Goal: Transaction & Acquisition: Purchase product/service

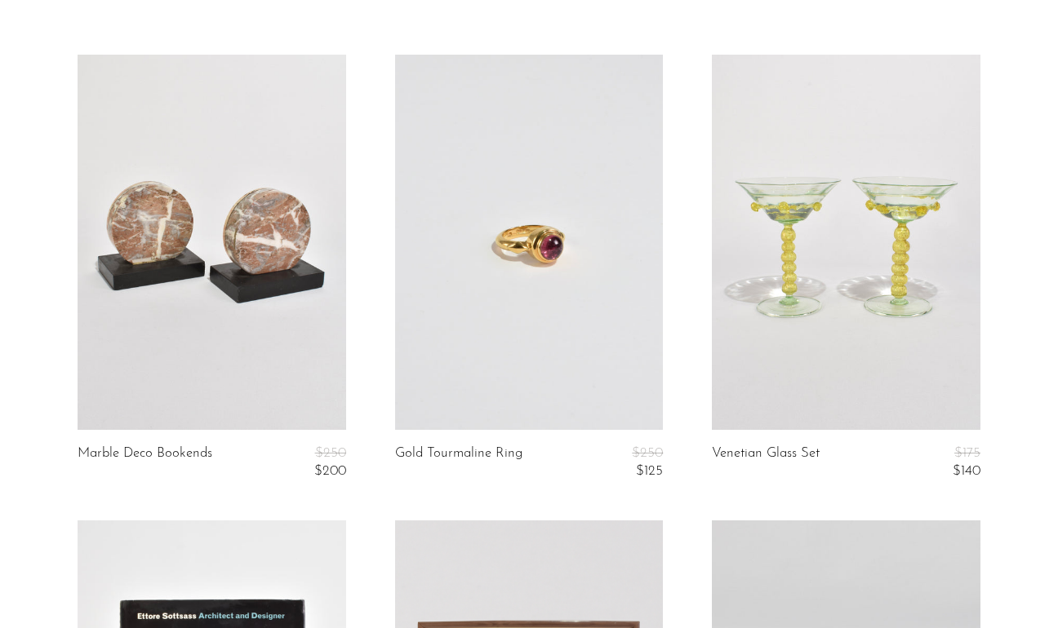
scroll to position [96, 0]
click at [861, 300] on link at bounding box center [846, 241] width 269 height 375
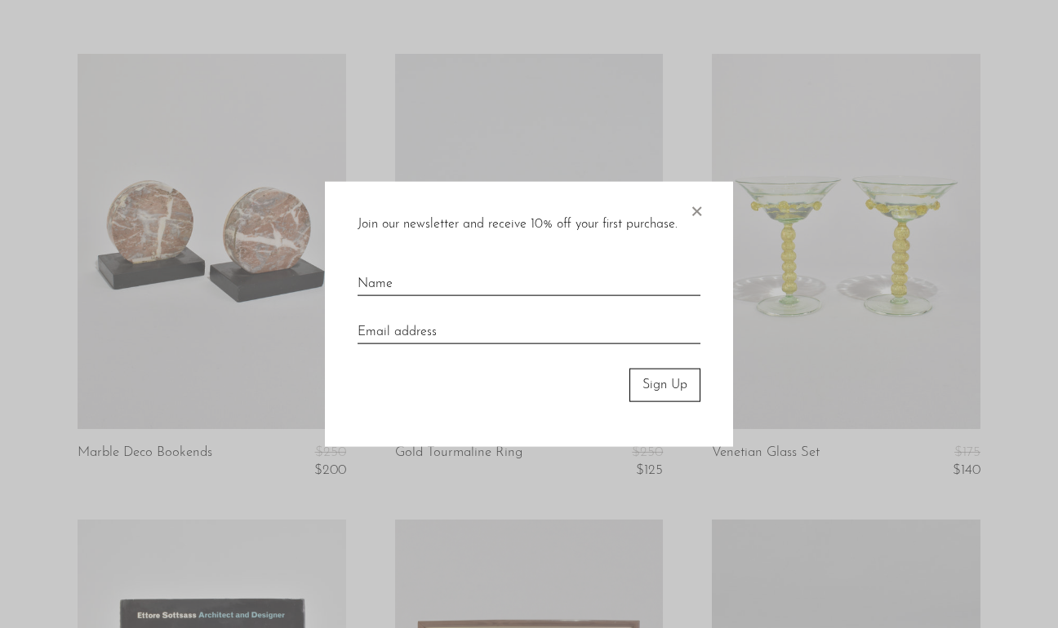
click at [705, 215] on div "Join our newsletter and receive 10% off your first purchase. × Sign Up" at bounding box center [529, 314] width 408 height 265
click at [703, 212] on span "×" at bounding box center [696, 208] width 16 height 52
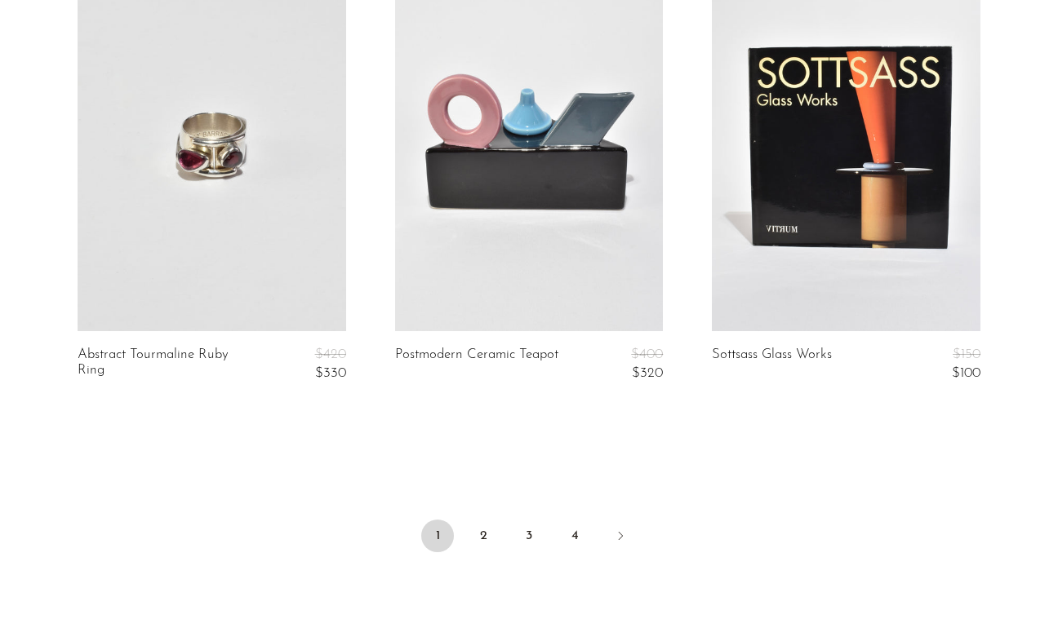
scroll to position [5332, 0]
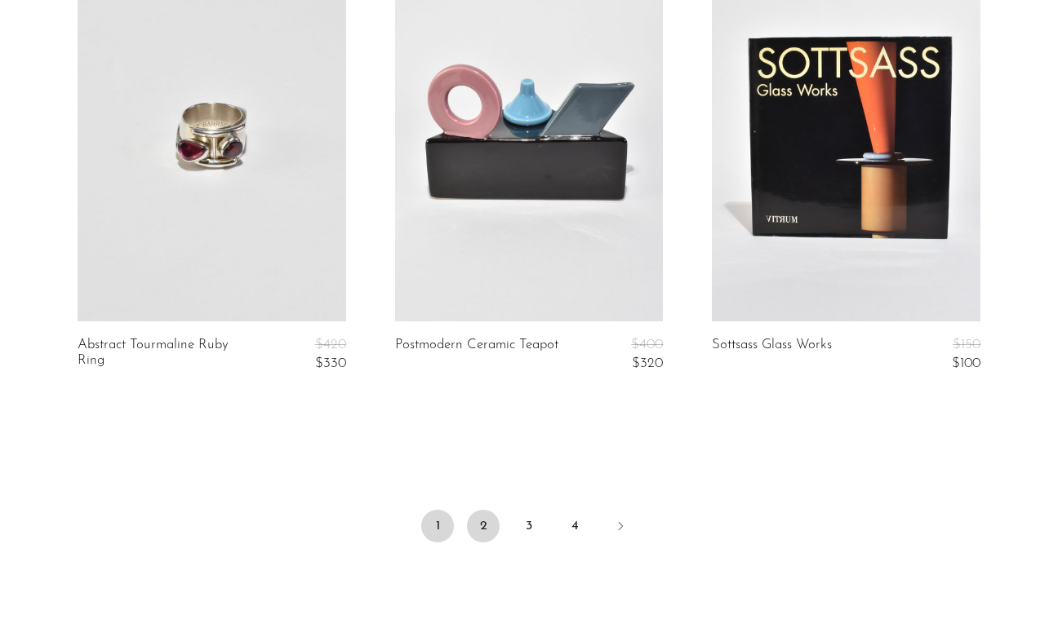
click at [490, 529] on link "2" at bounding box center [483, 526] width 33 height 33
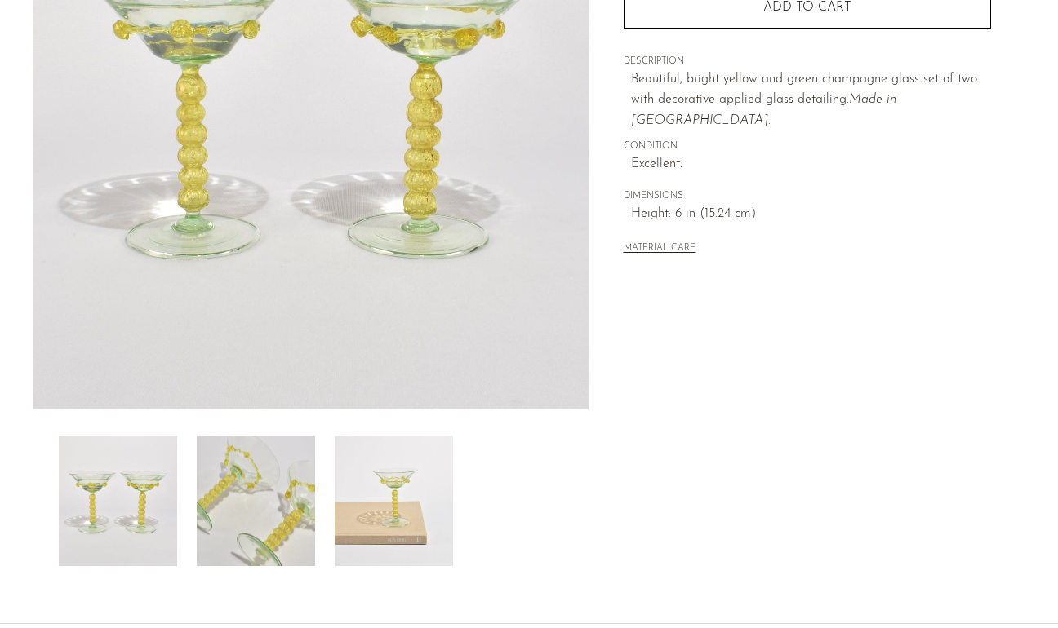
scroll to position [281, 0]
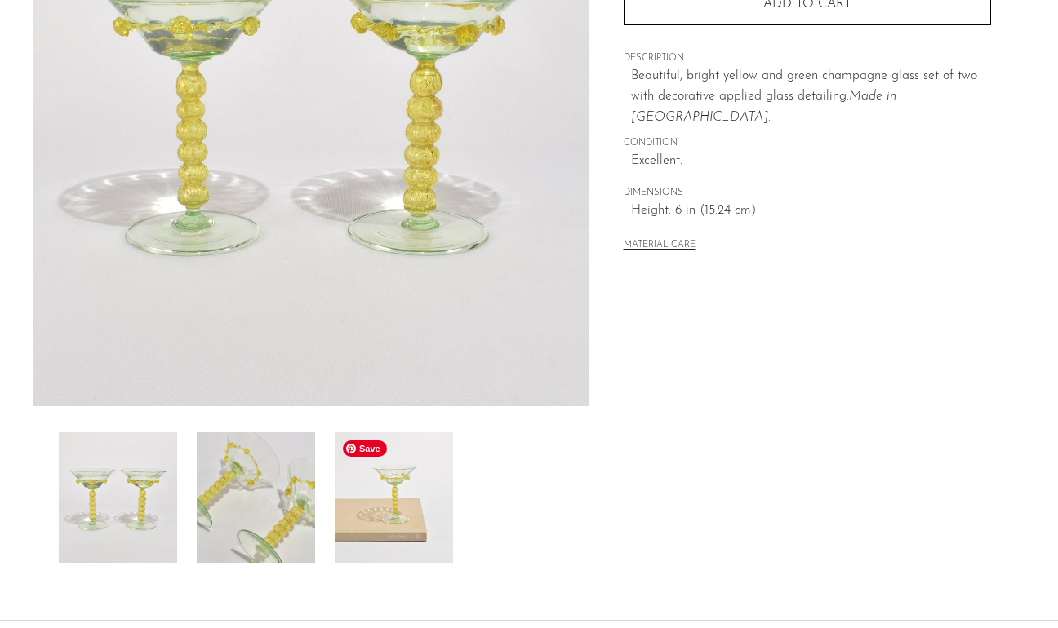
click at [417, 517] on img at bounding box center [394, 498] width 118 height 131
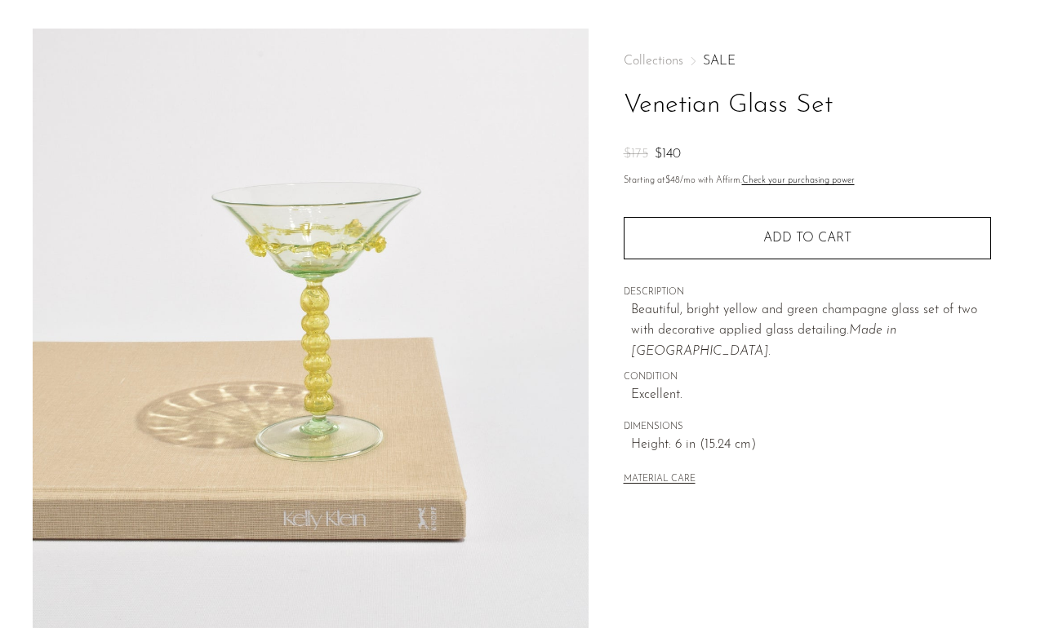
scroll to position [36, 0]
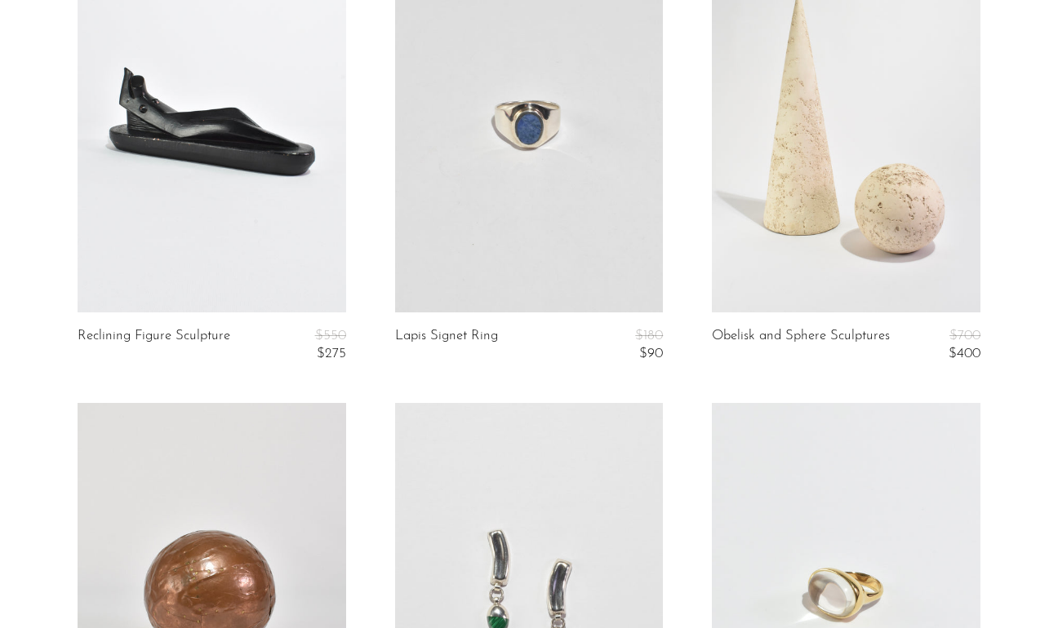
scroll to position [1605, 0]
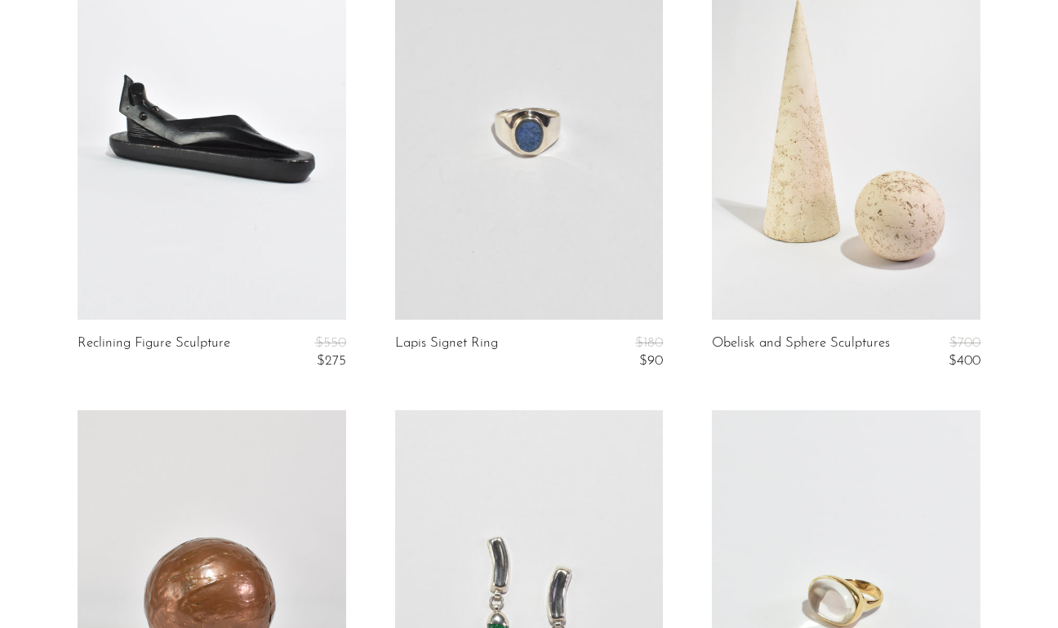
click at [473, 116] on link at bounding box center [529, 131] width 269 height 375
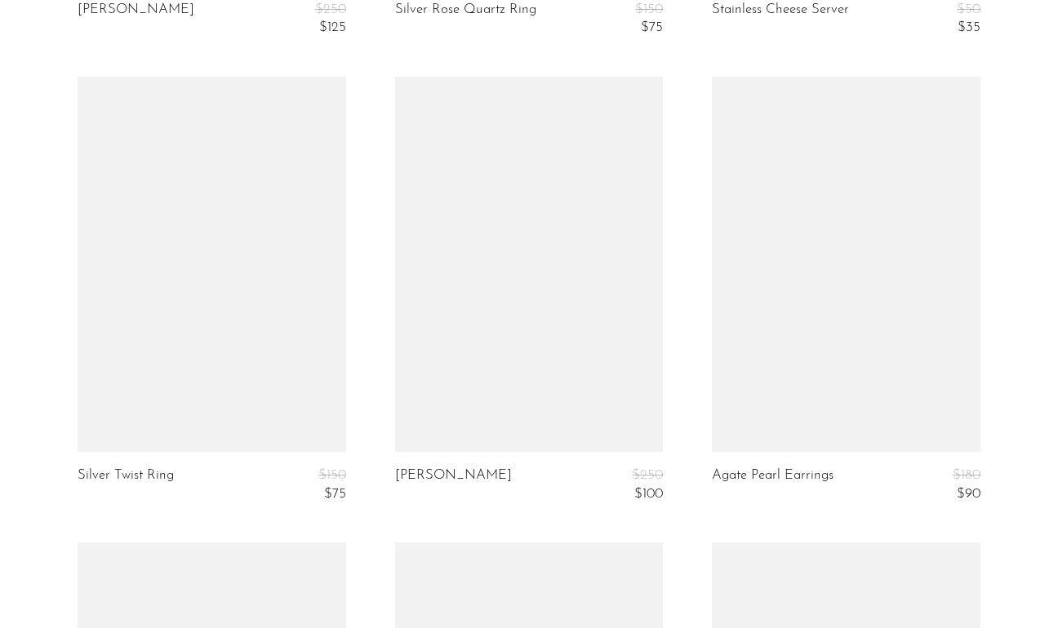
scroll to position [2891, 0]
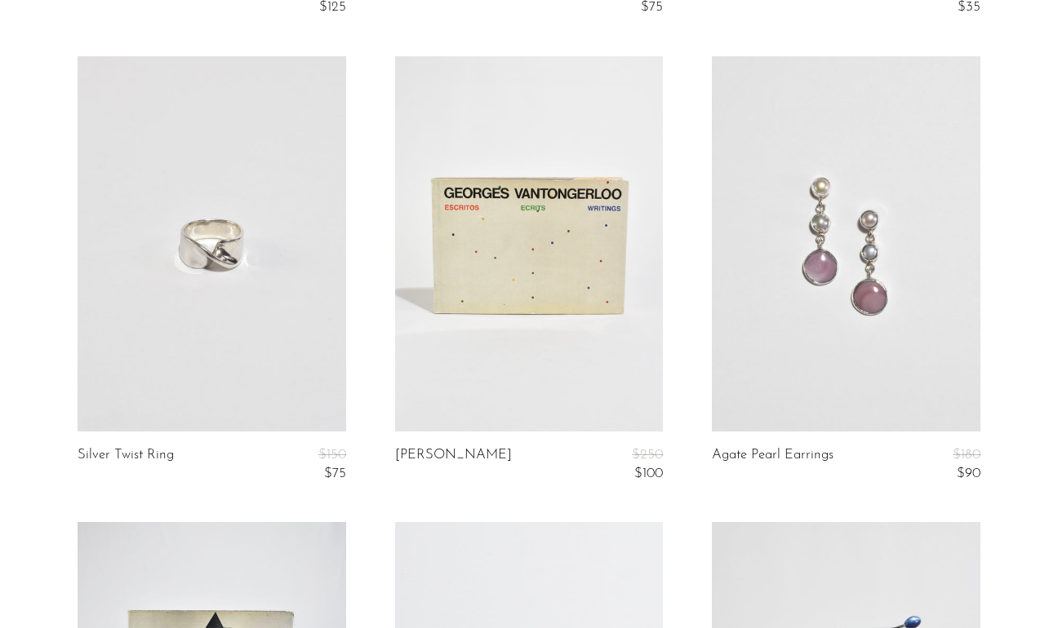
click at [213, 257] on link at bounding box center [212, 243] width 269 height 375
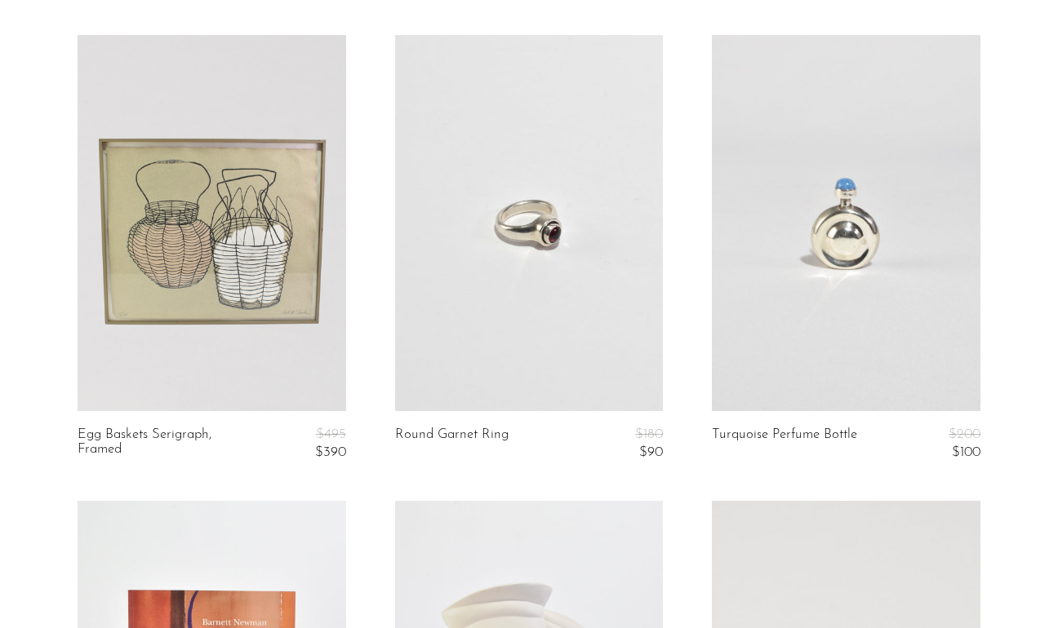
scroll to position [3853, 0]
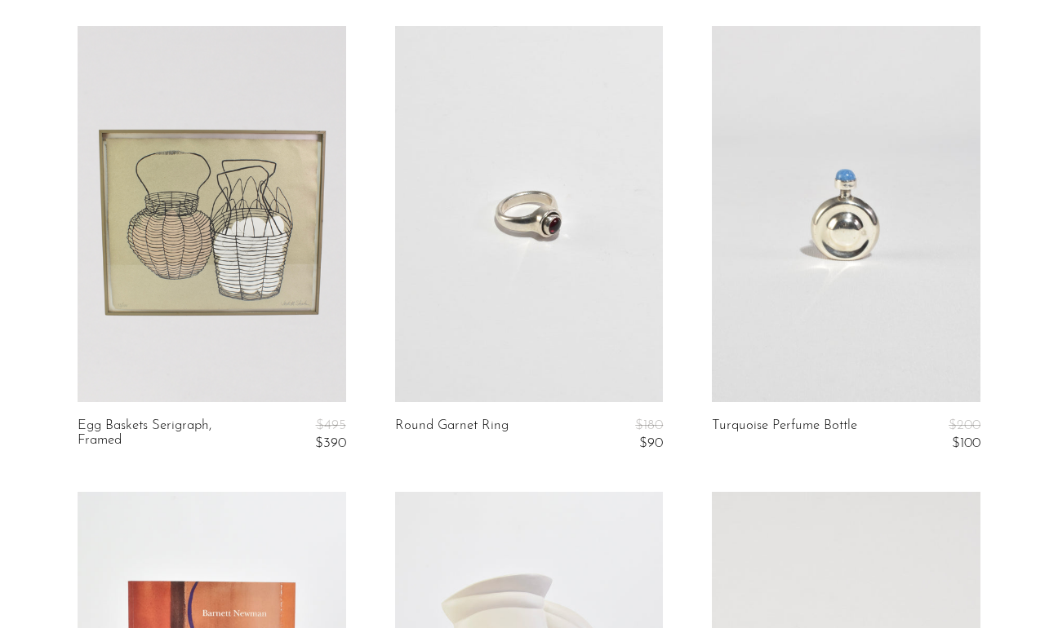
click at [473, 277] on link at bounding box center [529, 213] width 269 height 375
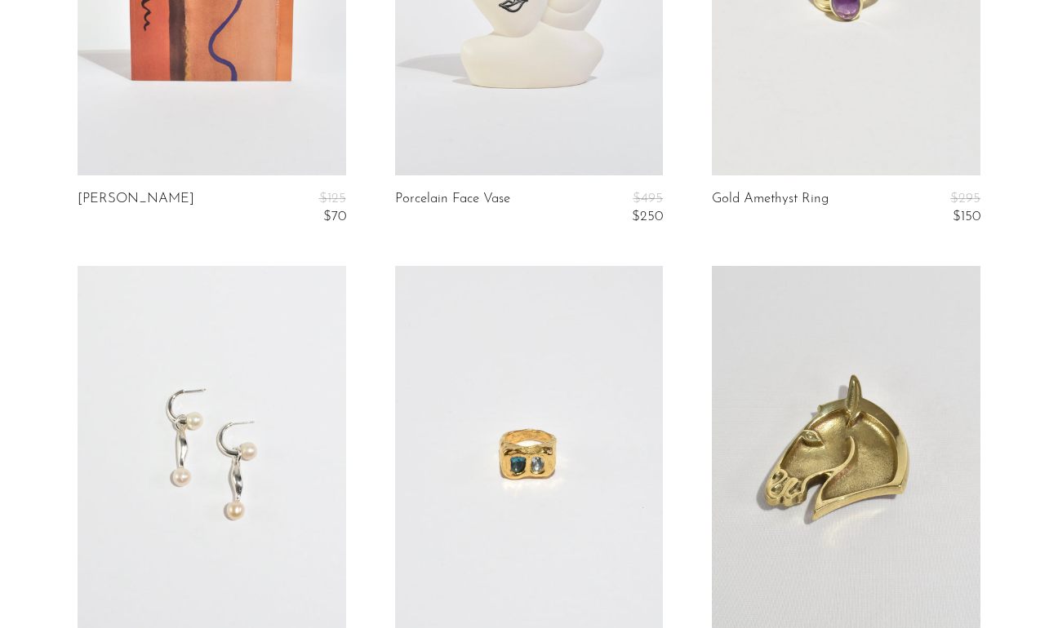
scroll to position [4550, 0]
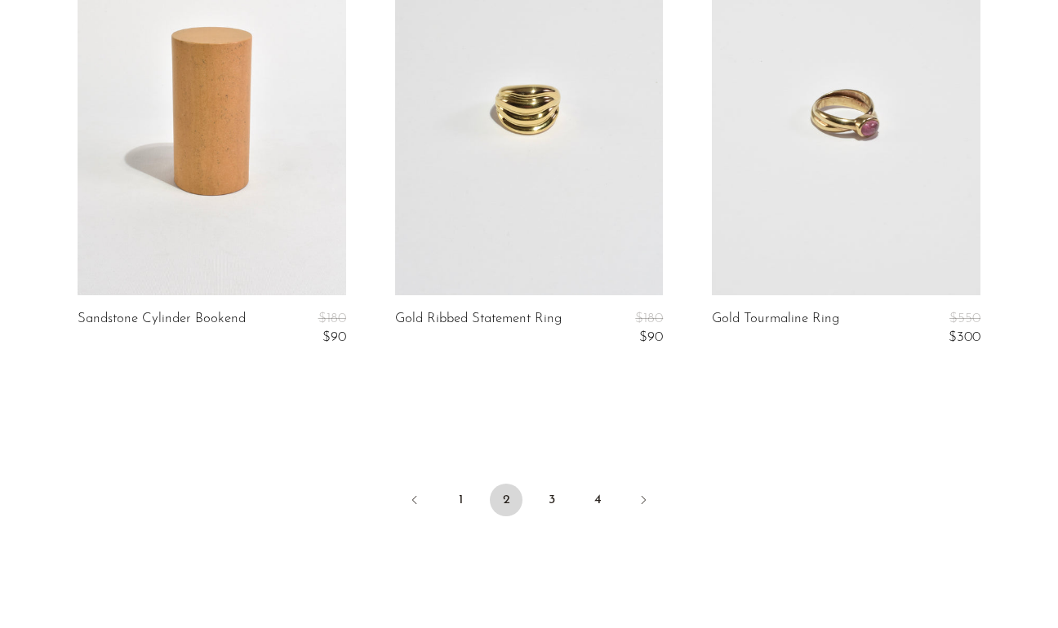
scroll to position [5365, 0]
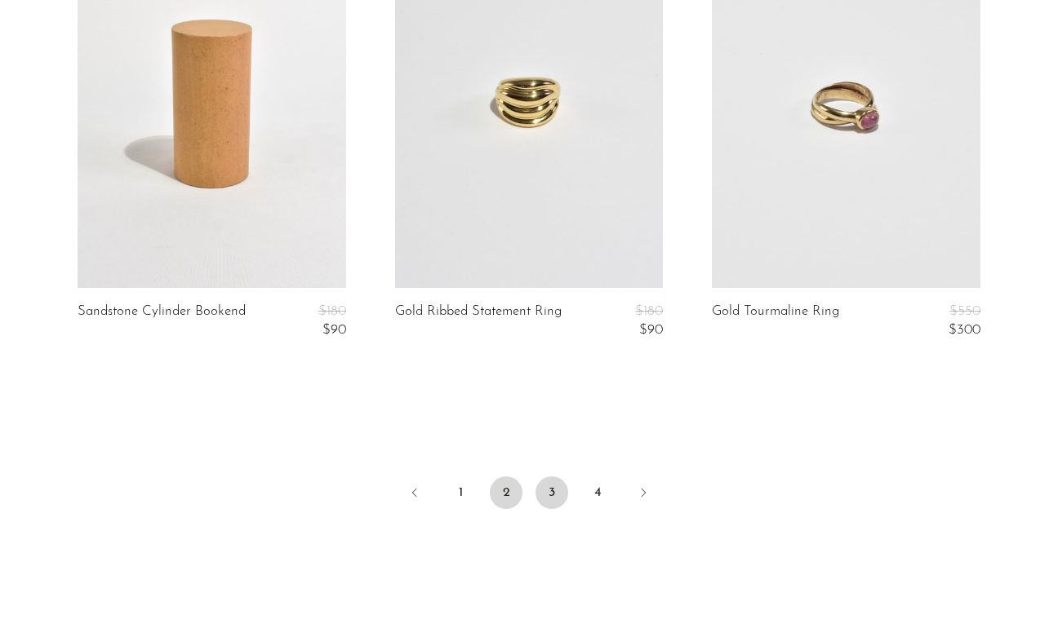
click at [547, 492] on link "3" at bounding box center [551, 493] width 33 height 33
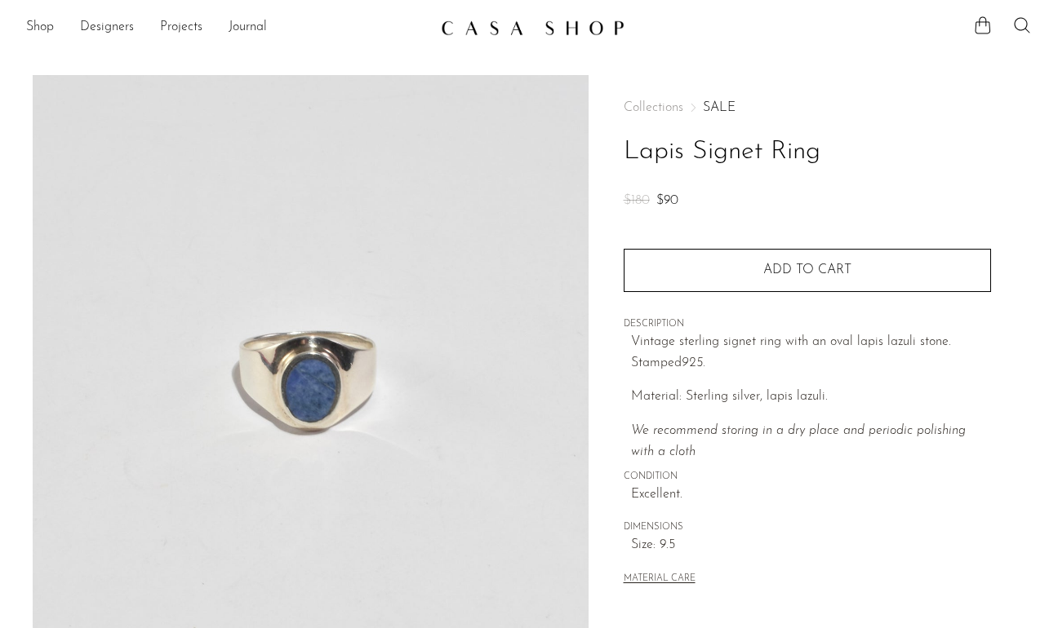
scroll to position [1, 0]
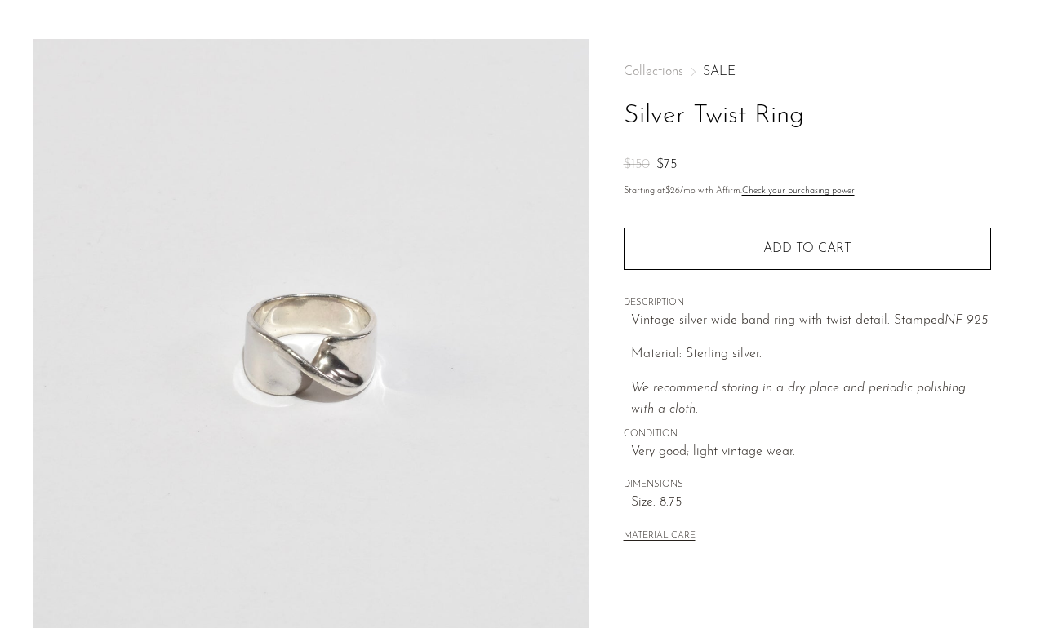
scroll to position [37, 0]
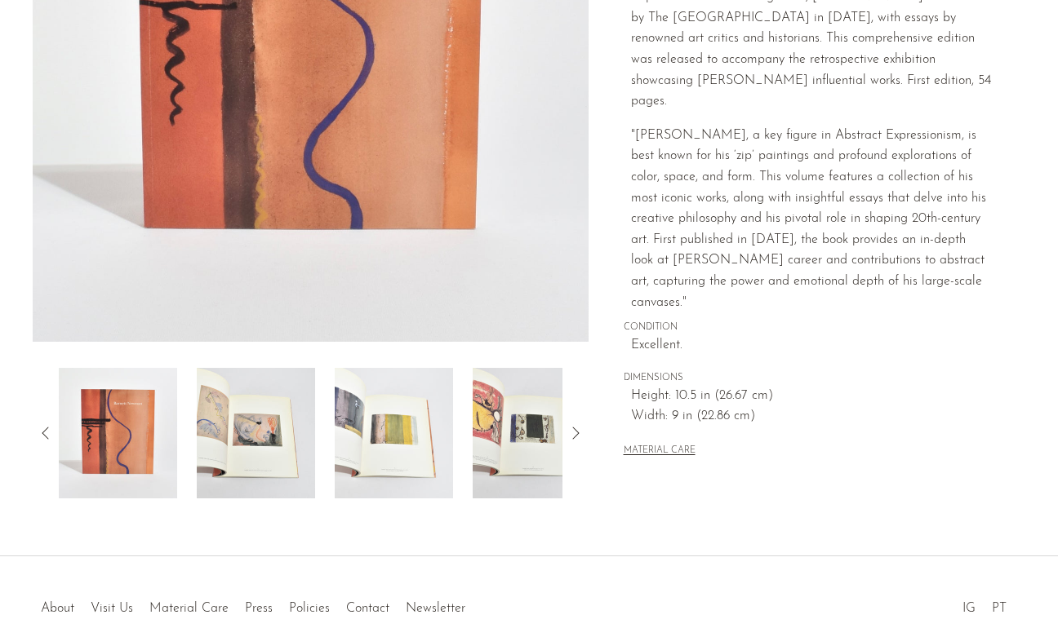
scroll to position [361, 0]
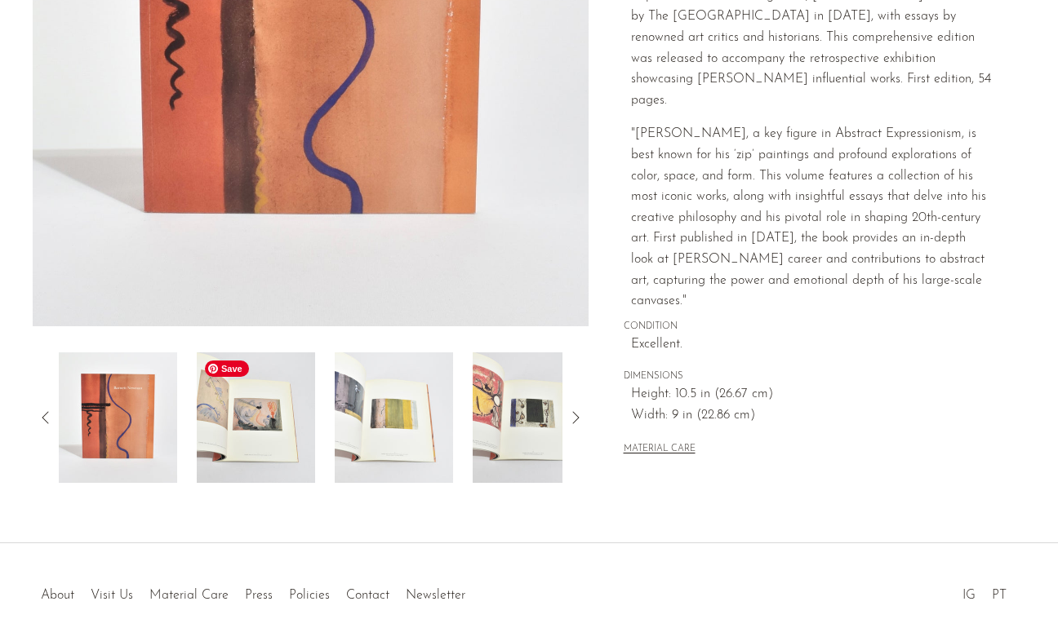
click at [307, 441] on img at bounding box center [256, 418] width 118 height 131
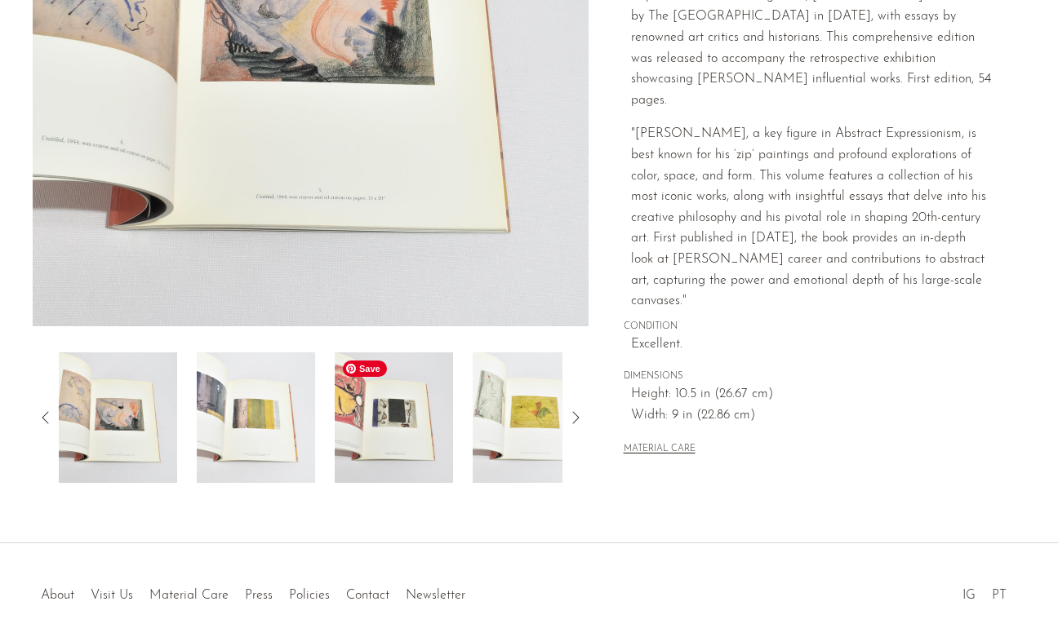
click at [372, 447] on img at bounding box center [394, 418] width 118 height 131
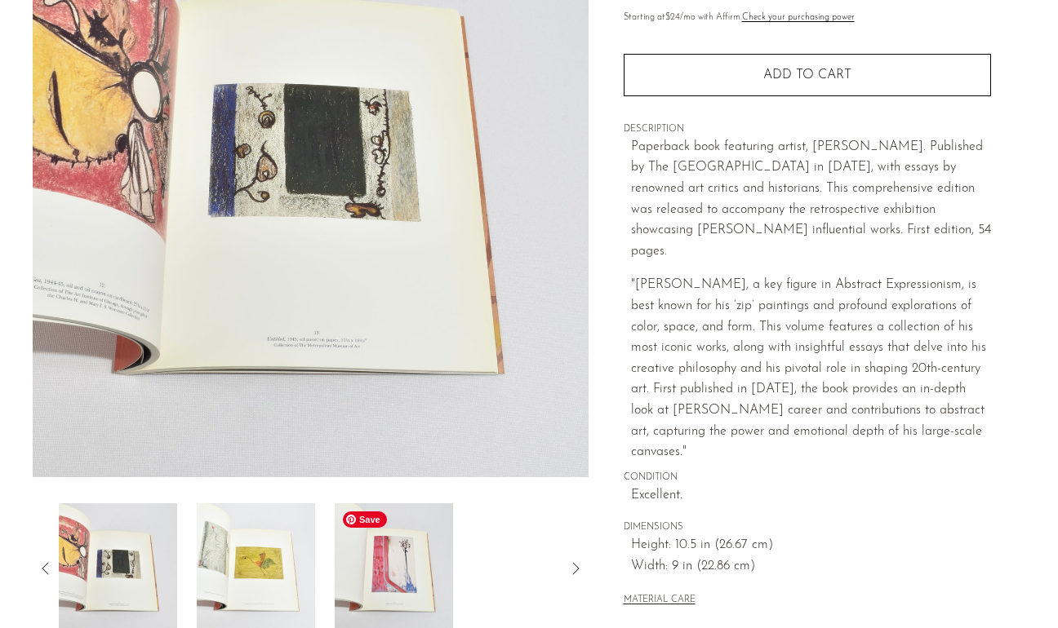
scroll to position [266, 0]
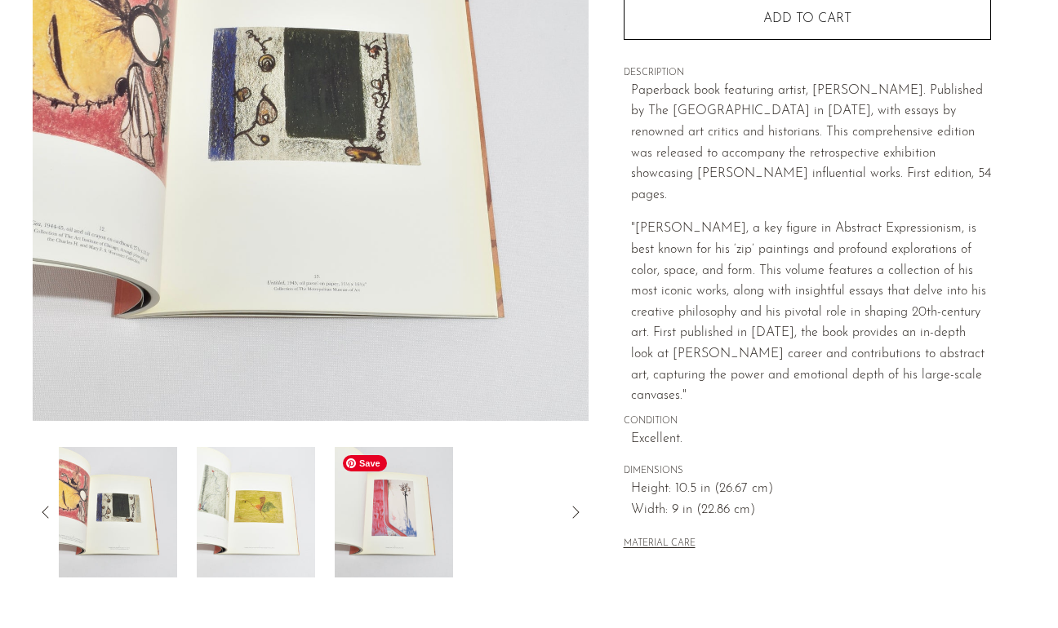
click at [389, 511] on img at bounding box center [394, 512] width 118 height 131
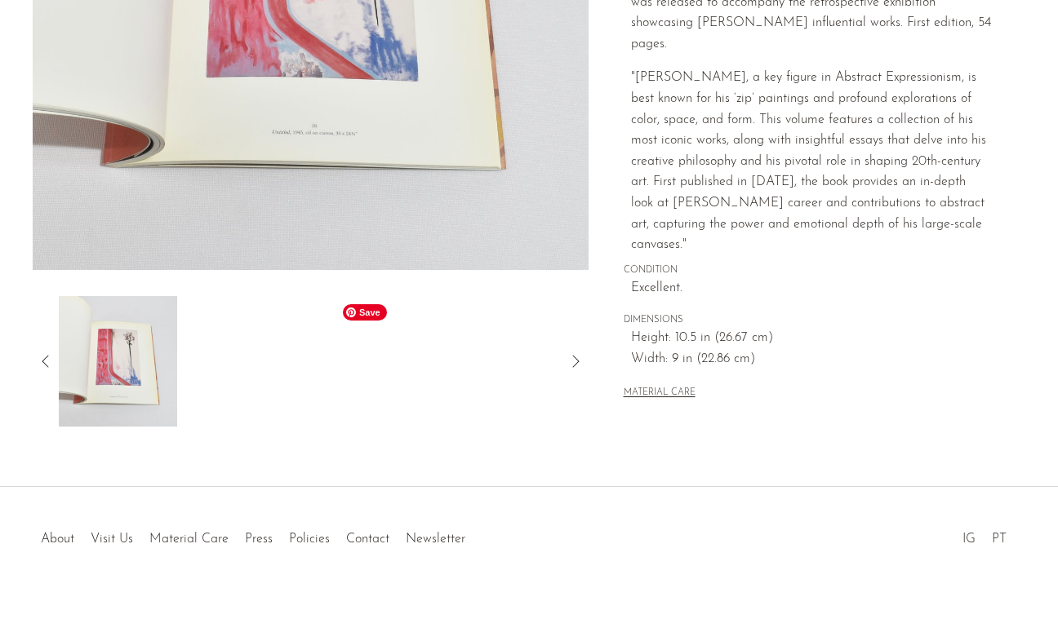
scroll to position [425, 0]
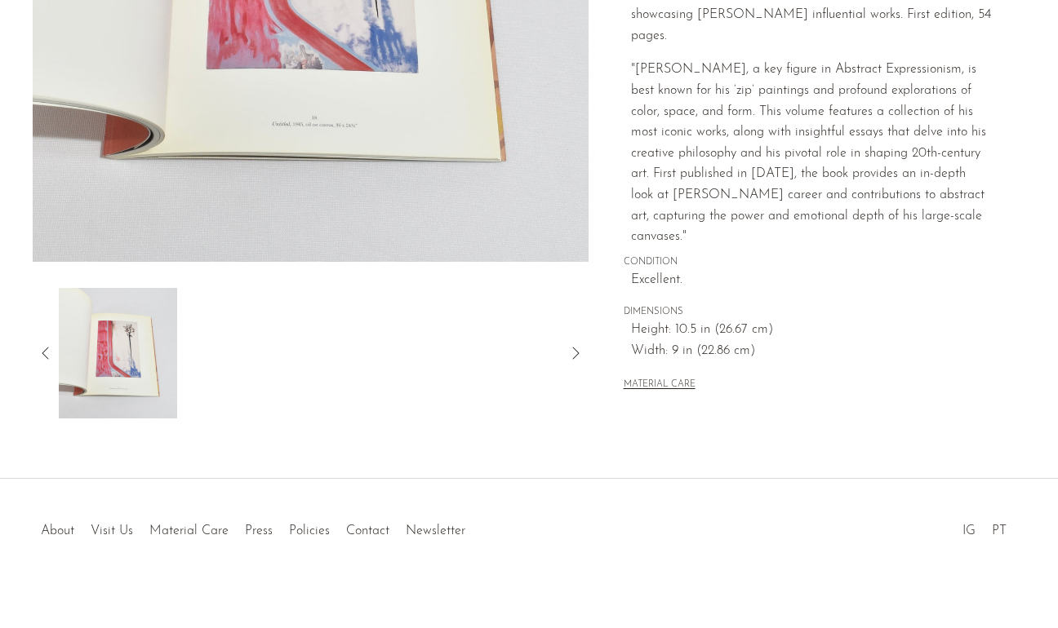
click at [41, 355] on icon at bounding box center [46, 354] width 20 height 20
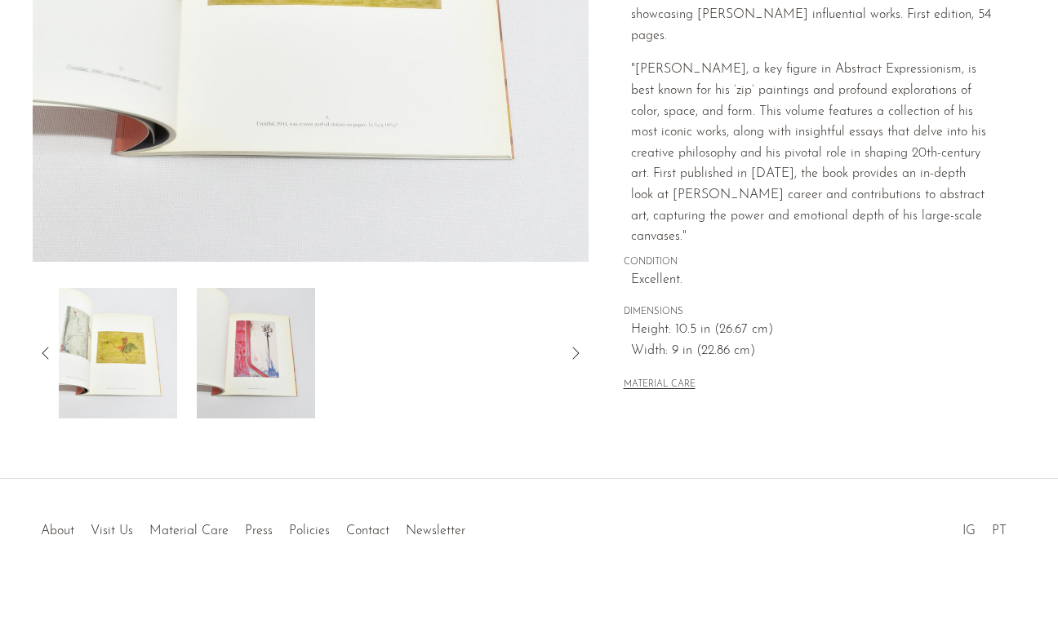
click at [41, 355] on icon at bounding box center [46, 354] width 20 height 20
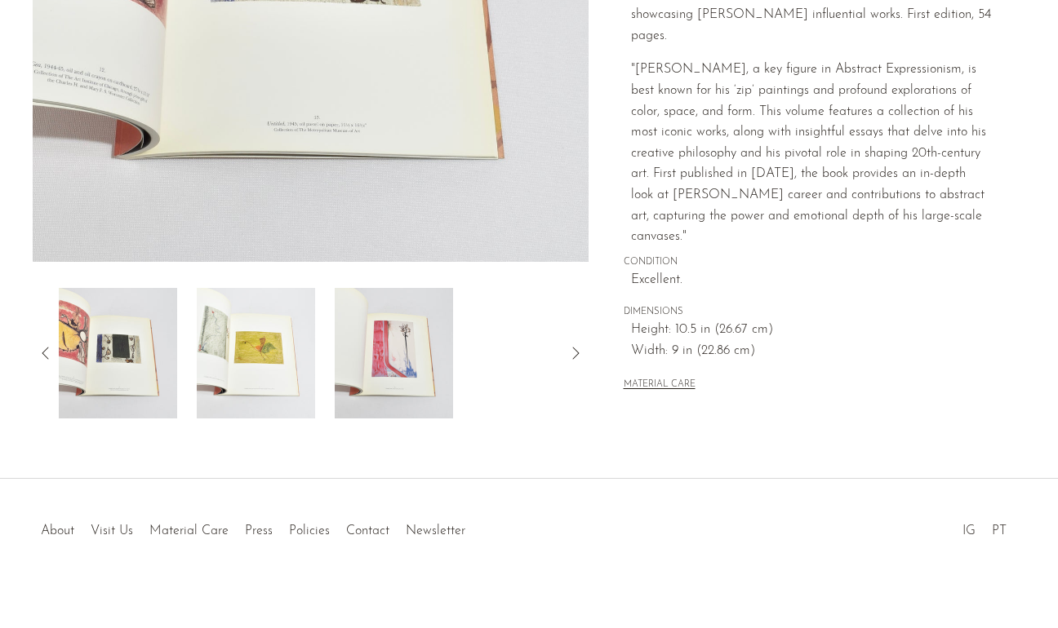
click at [41, 355] on icon at bounding box center [46, 354] width 20 height 20
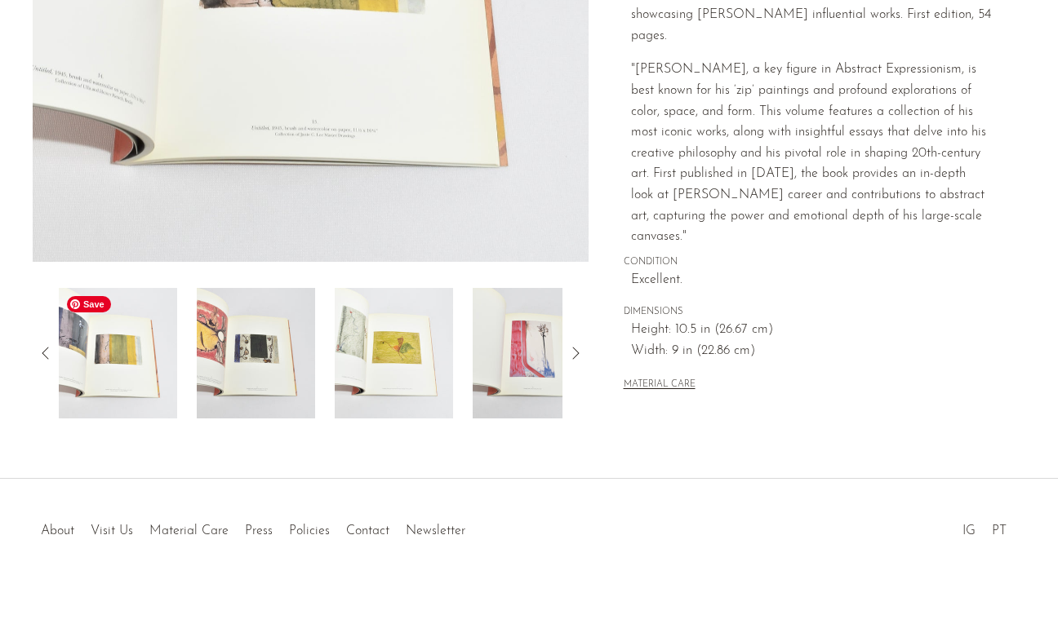
click at [135, 362] on img at bounding box center [118, 353] width 118 height 131
click at [41, 353] on icon at bounding box center [46, 354] width 20 height 20
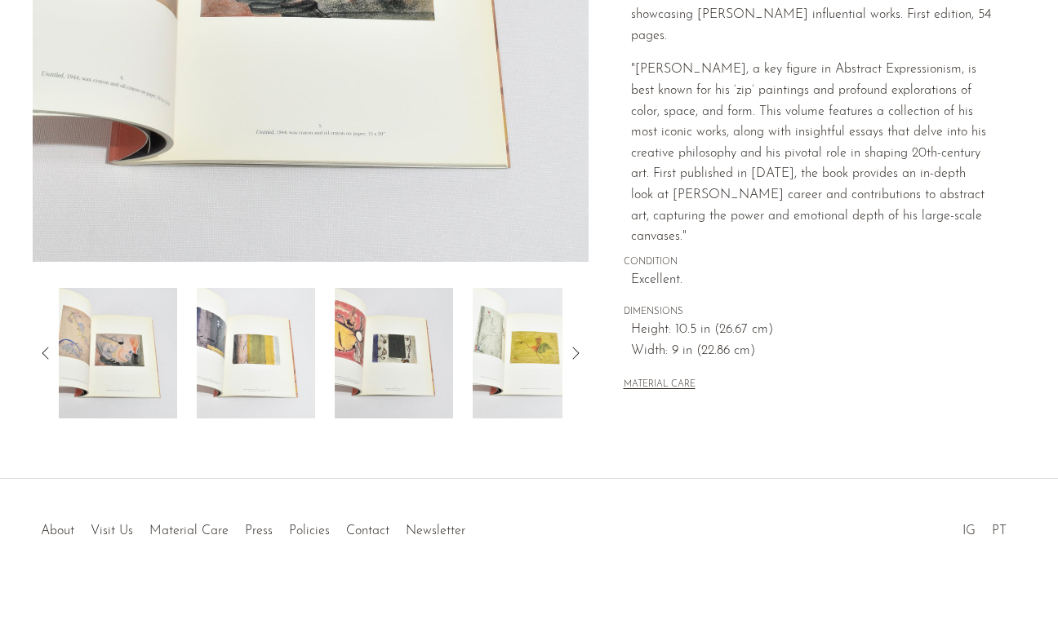
click at [41, 353] on icon at bounding box center [46, 354] width 20 height 20
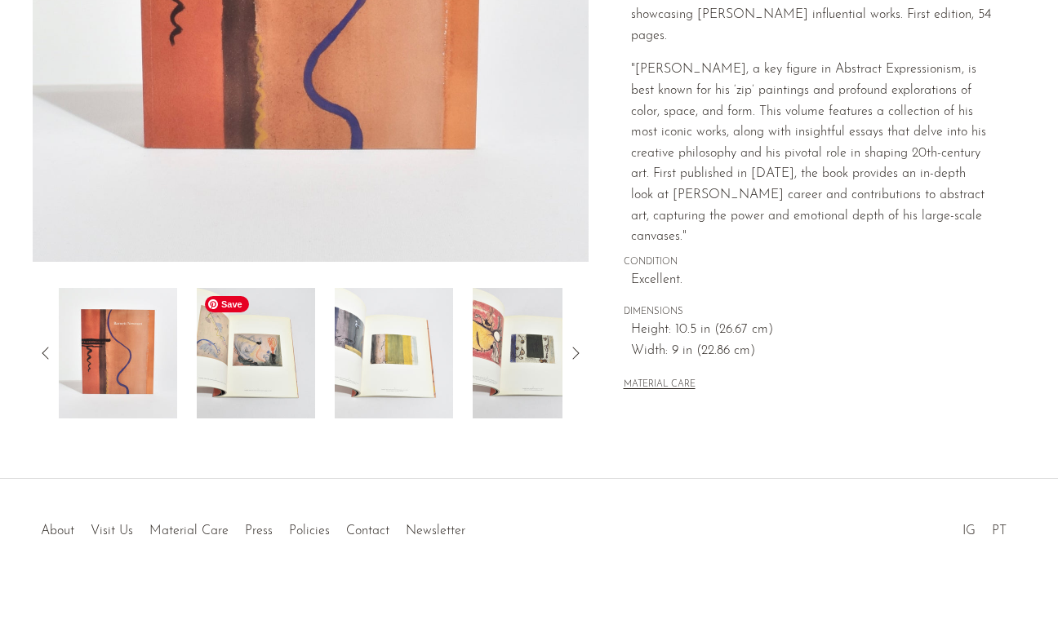
click at [294, 399] on img at bounding box center [256, 353] width 118 height 131
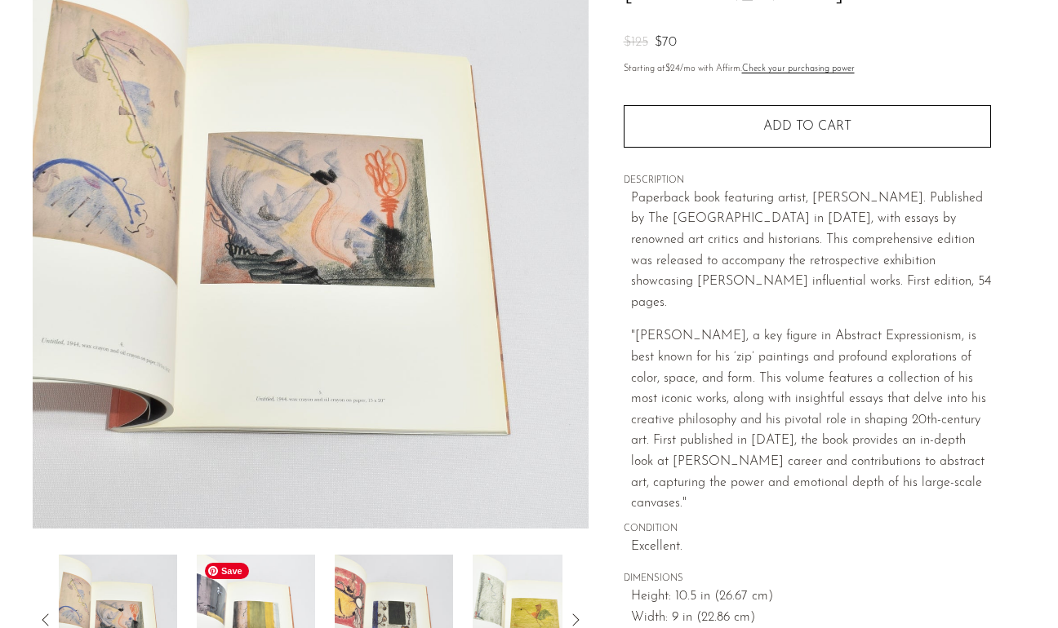
scroll to position [161, 0]
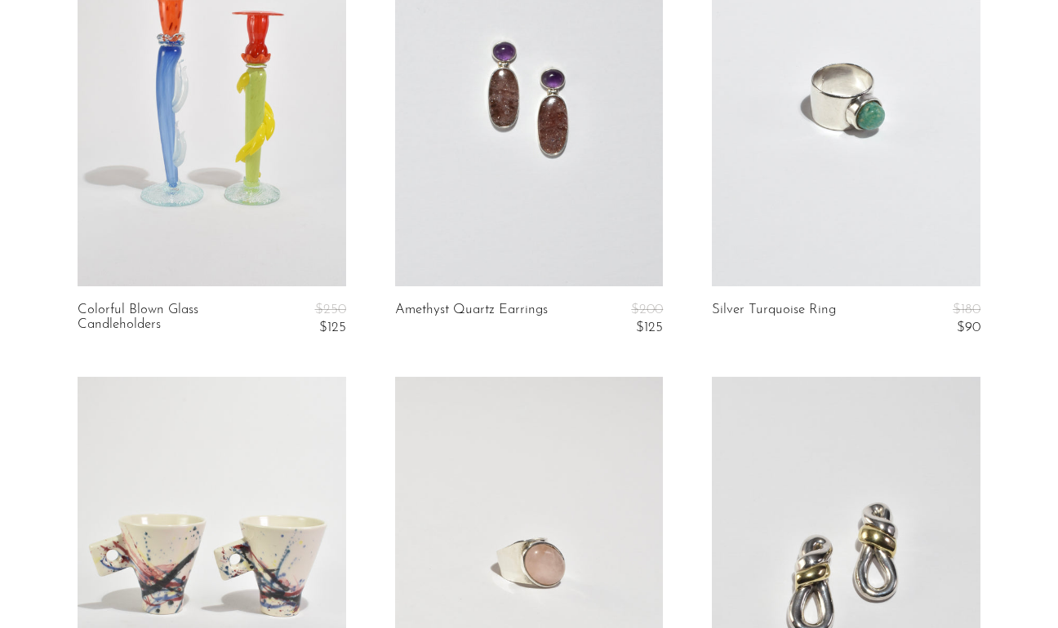
scroll to position [3982, 0]
click at [933, 230] on link at bounding box center [846, 96] width 269 height 375
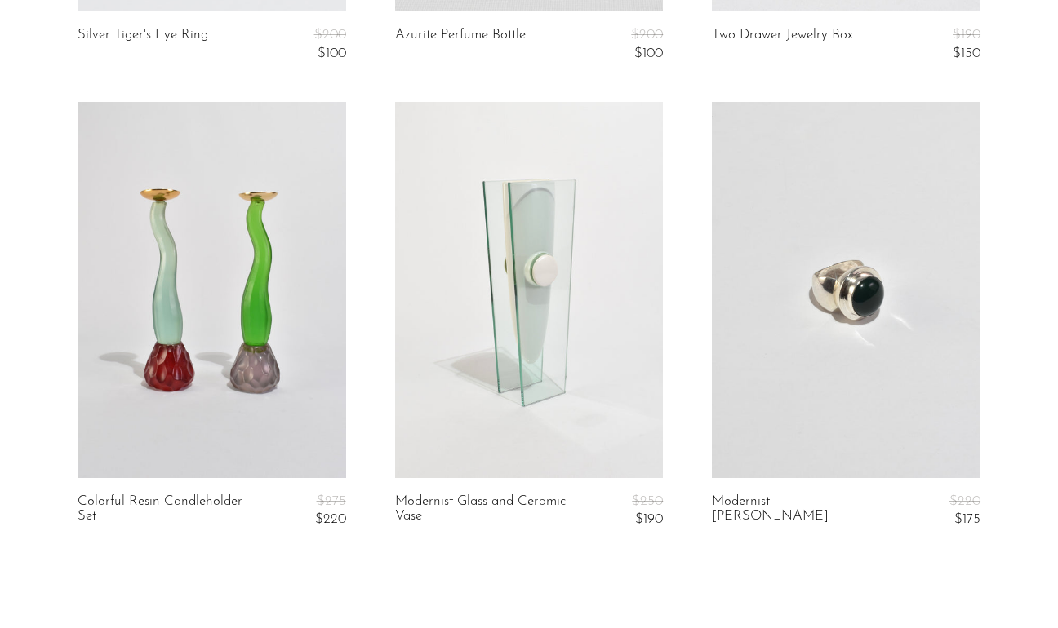
scroll to position [5193, 0]
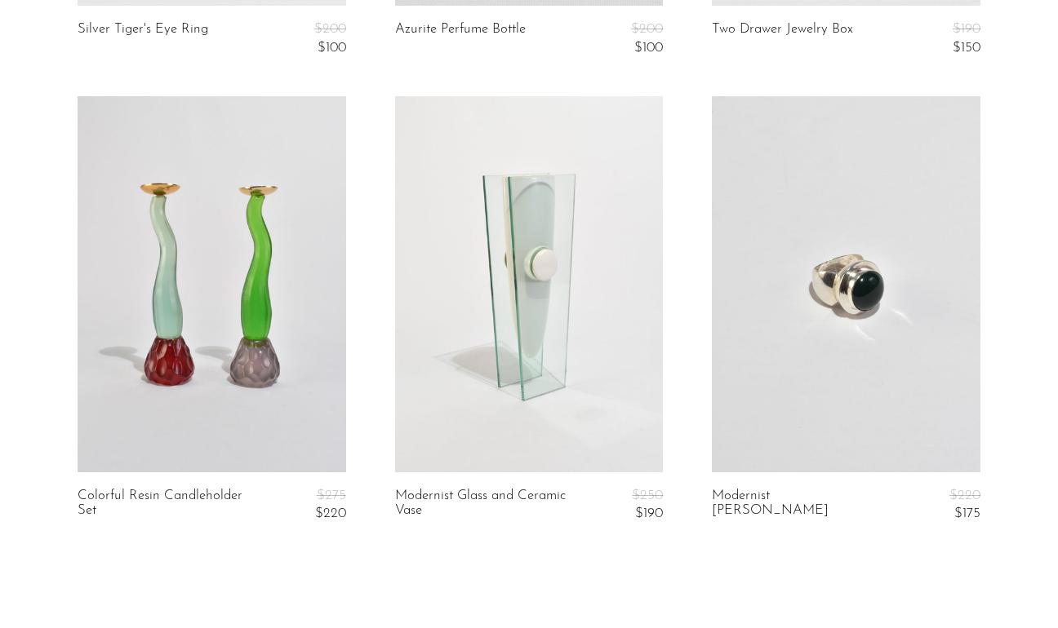
click at [969, 300] on link at bounding box center [846, 283] width 269 height 375
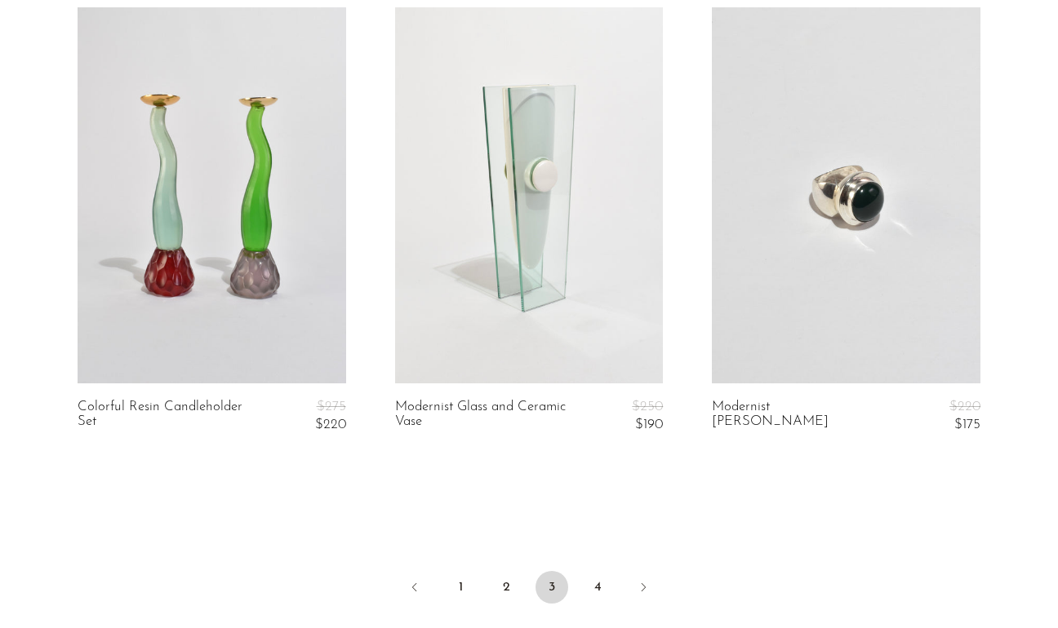
scroll to position [5286, 0]
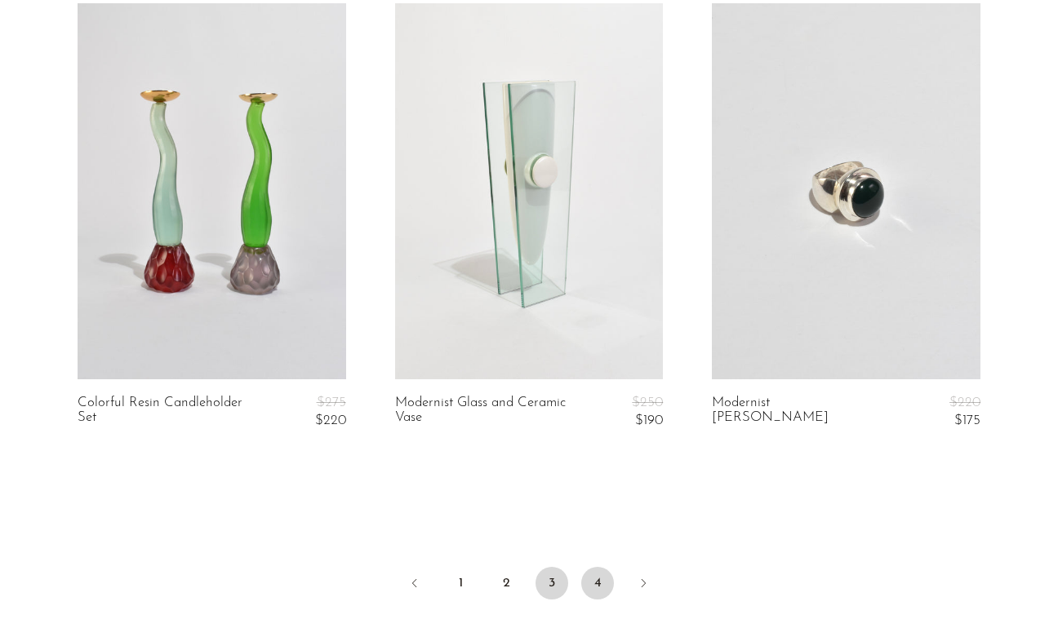
click at [603, 568] on link "4" at bounding box center [597, 583] width 33 height 33
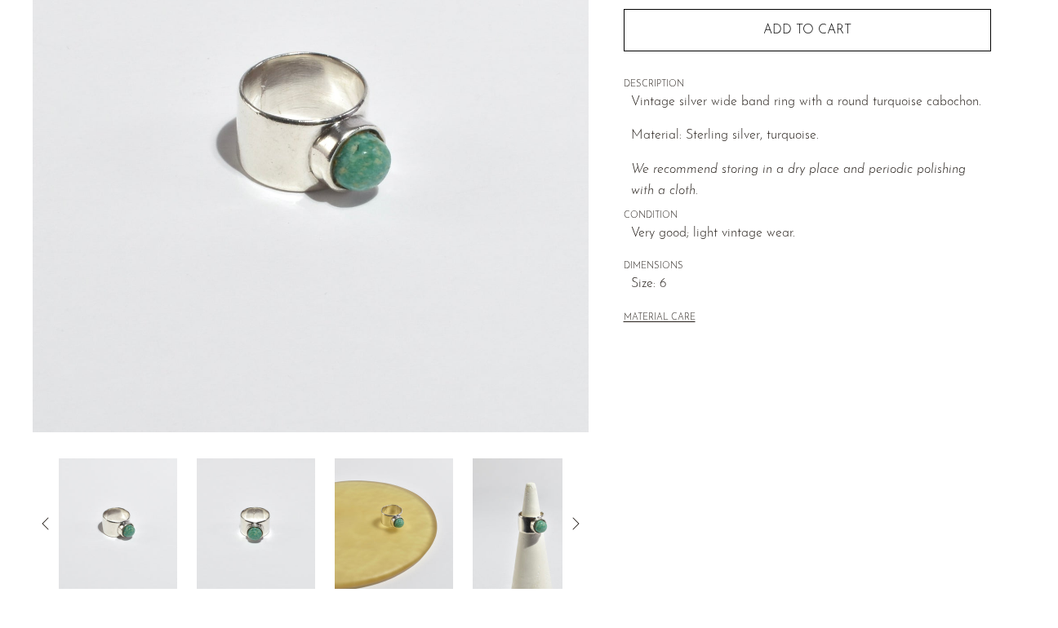
scroll to position [263, 0]
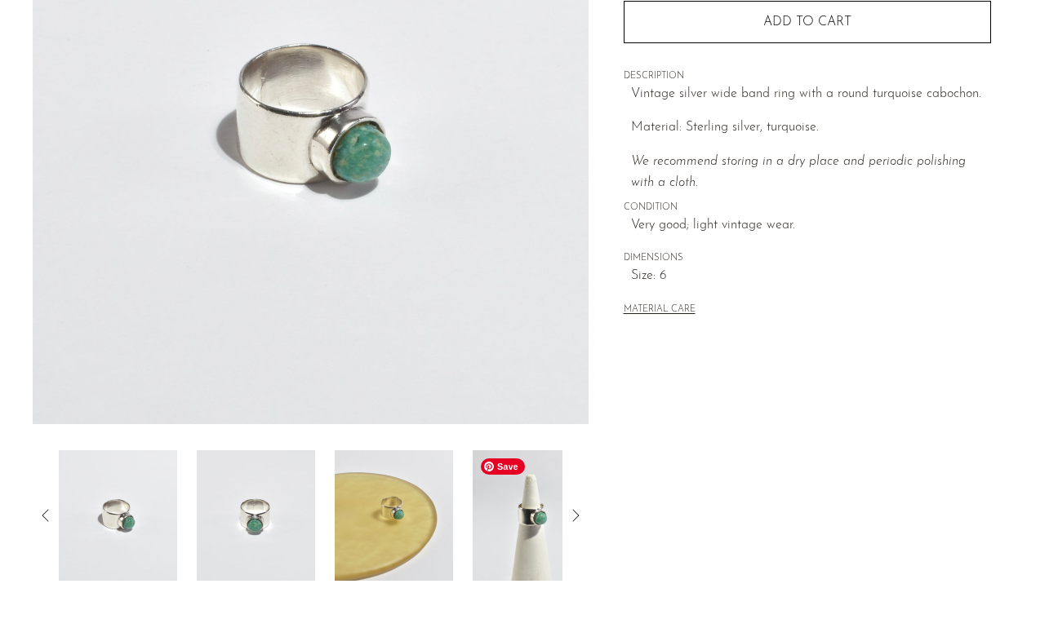
click at [530, 568] on img at bounding box center [532, 516] width 118 height 131
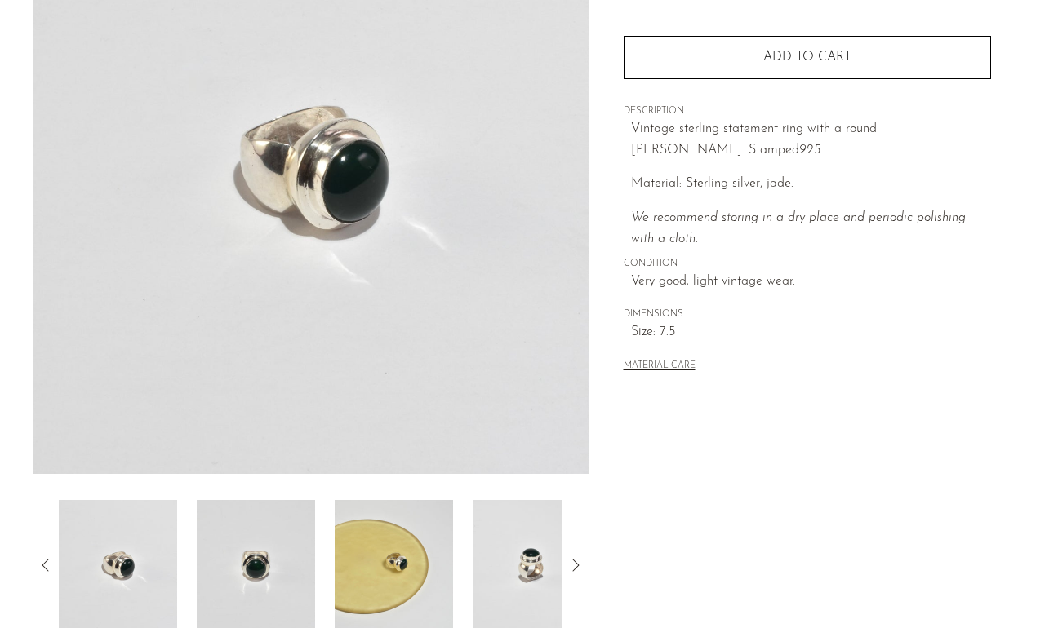
scroll to position [228, 0]
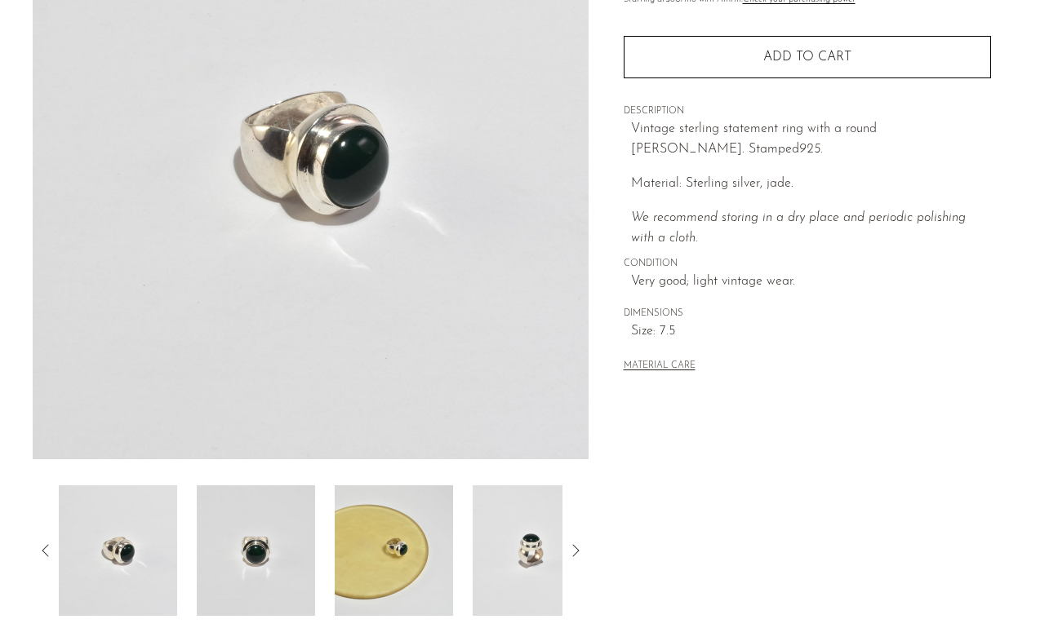
click at [280, 592] on img at bounding box center [256, 551] width 118 height 131
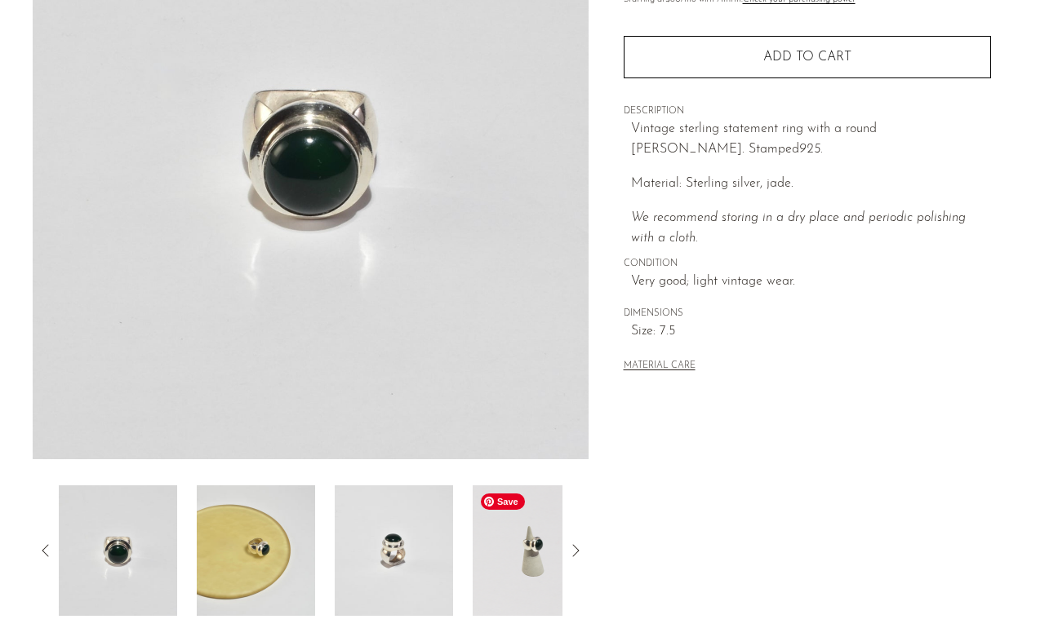
click at [554, 568] on img at bounding box center [532, 551] width 118 height 131
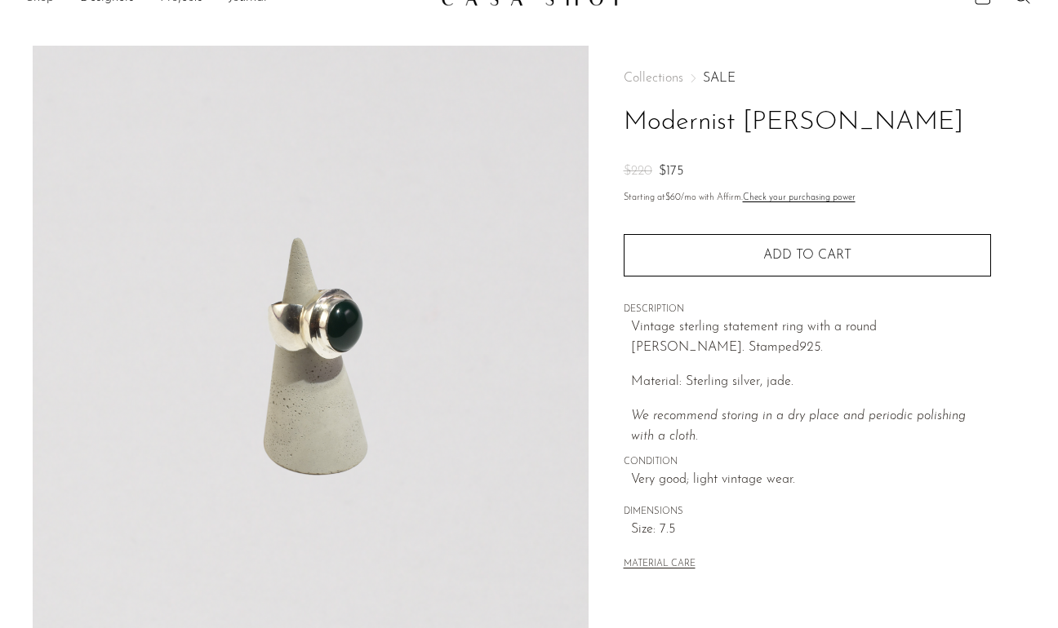
scroll to position [10, 0]
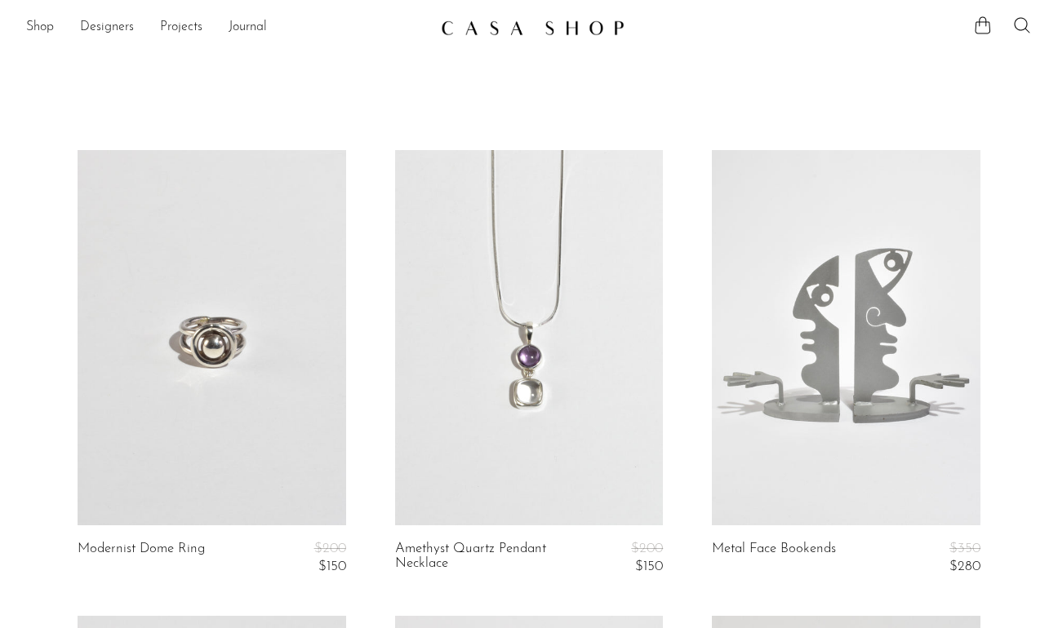
click at [246, 327] on link at bounding box center [212, 337] width 269 height 375
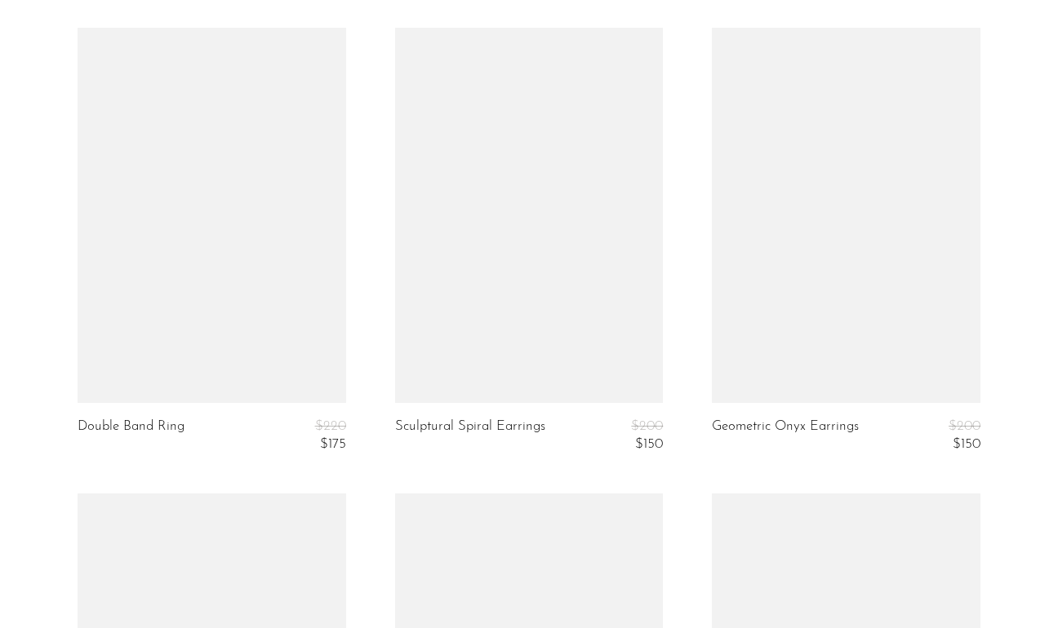
scroll to position [1994, 0]
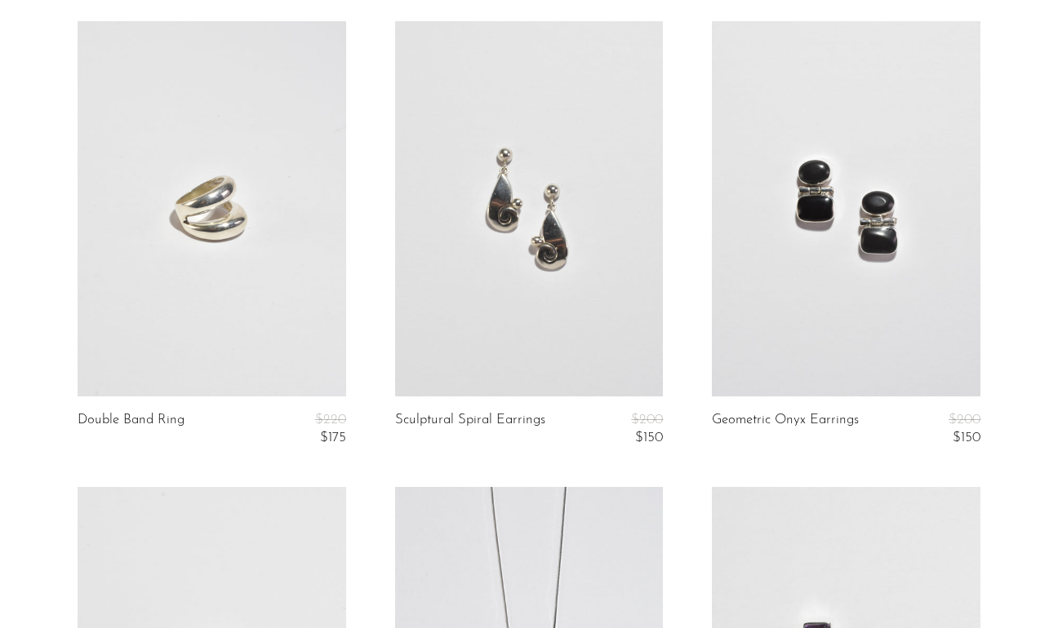
click at [226, 286] on link at bounding box center [212, 208] width 269 height 375
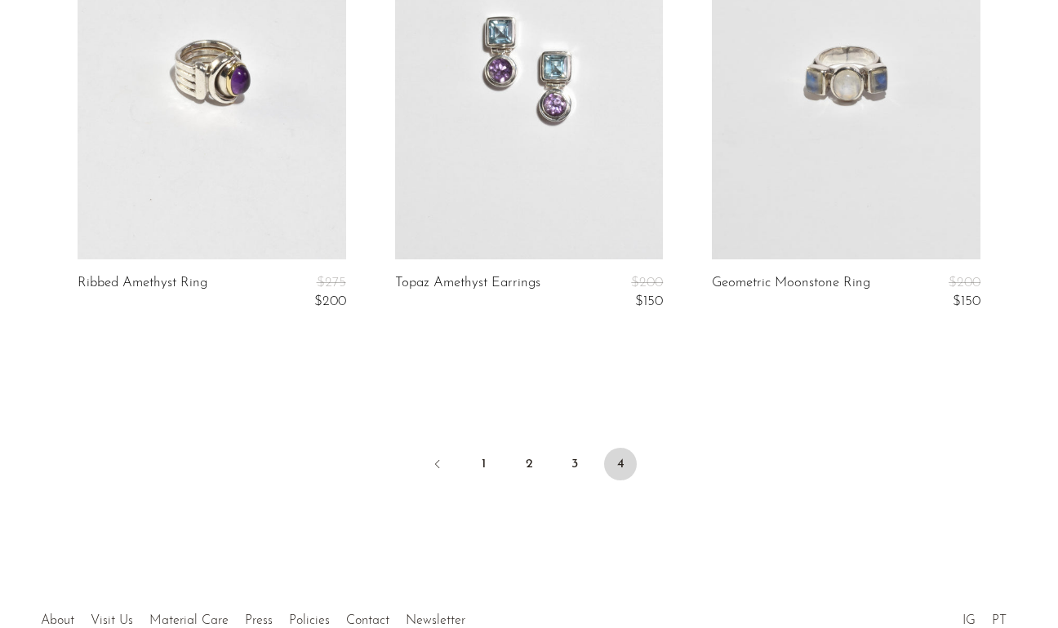
scroll to position [3540, 0]
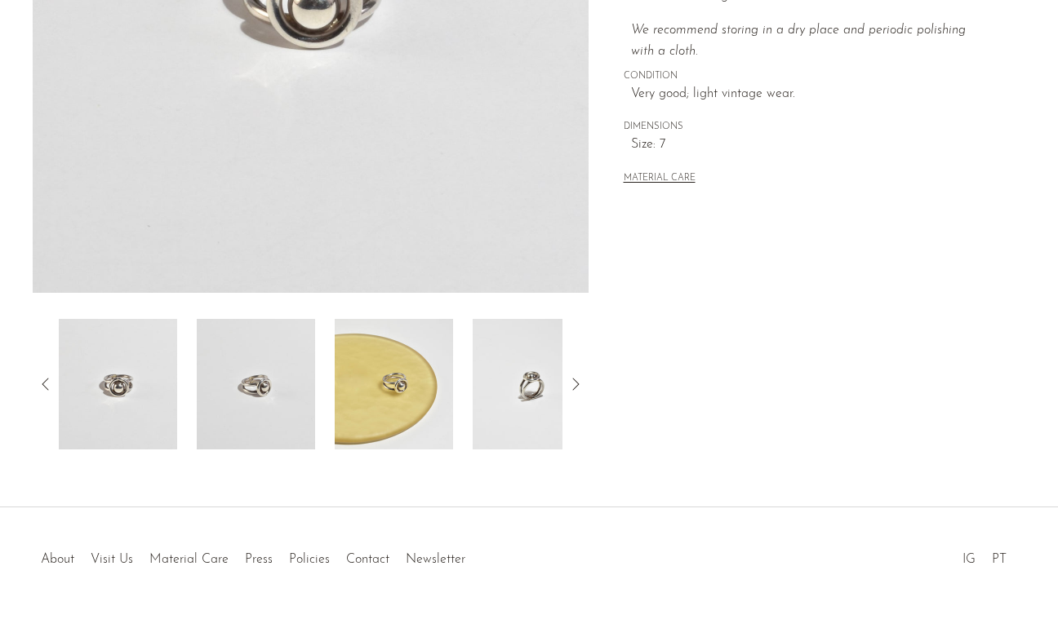
scroll to position [418, 0]
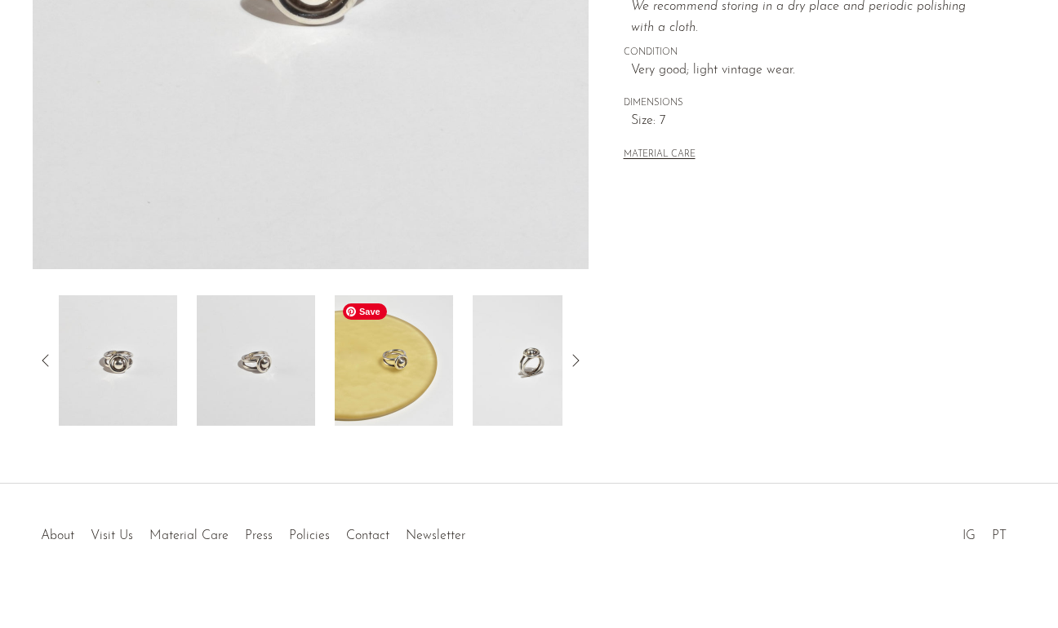
click at [435, 370] on img at bounding box center [394, 360] width 118 height 131
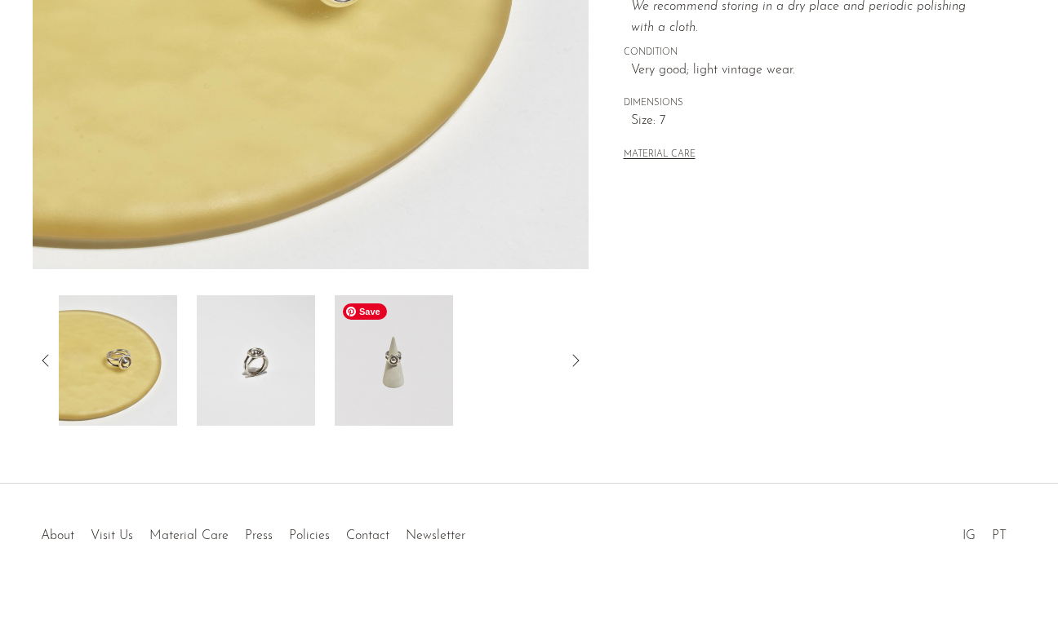
click at [420, 380] on img at bounding box center [394, 360] width 118 height 131
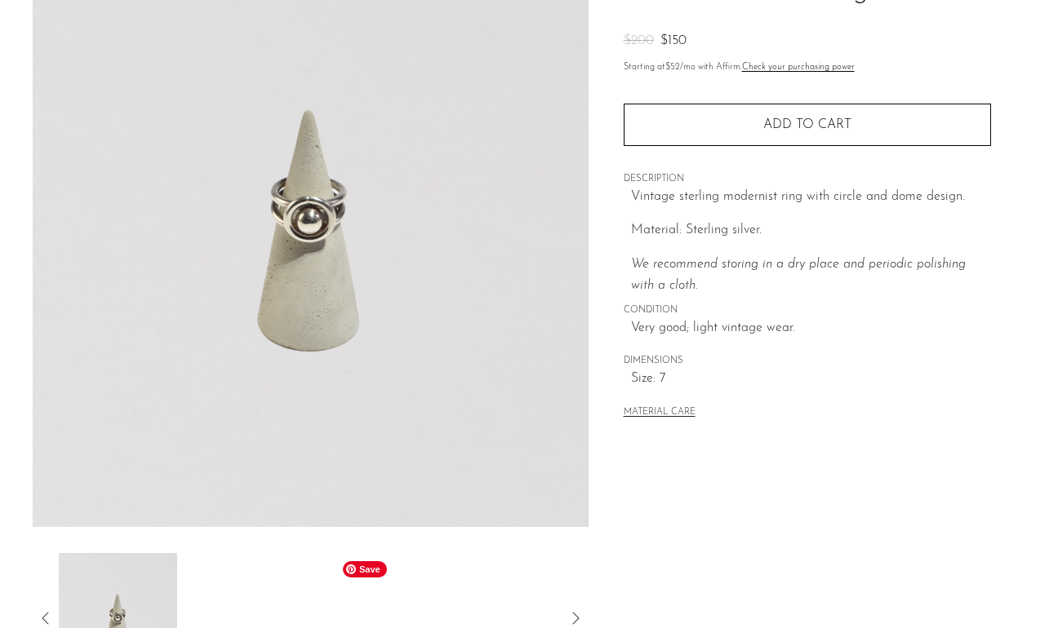
scroll to position [153, 0]
